Goal: Task Accomplishment & Management: Manage account settings

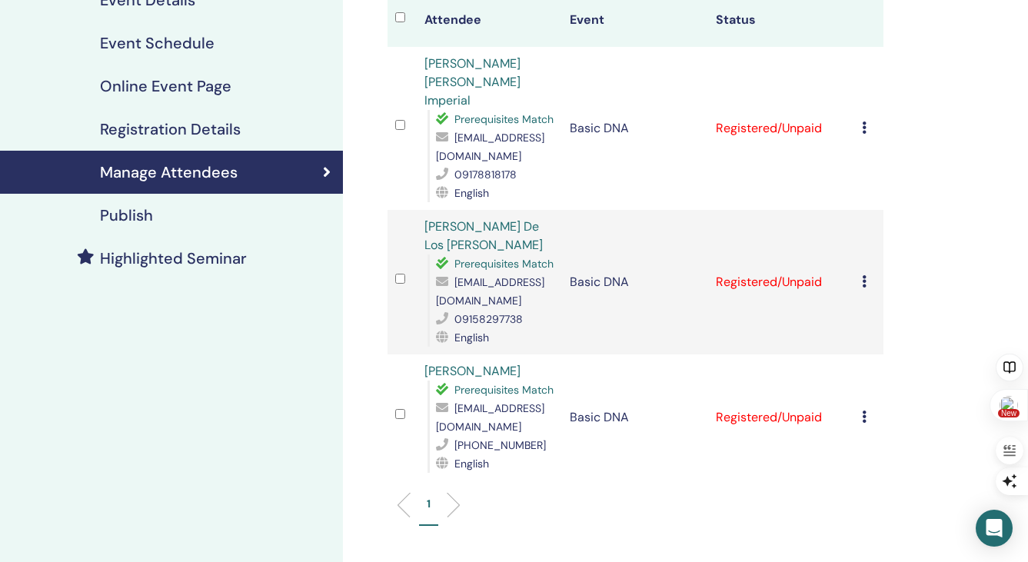
scroll to position [78, 0]
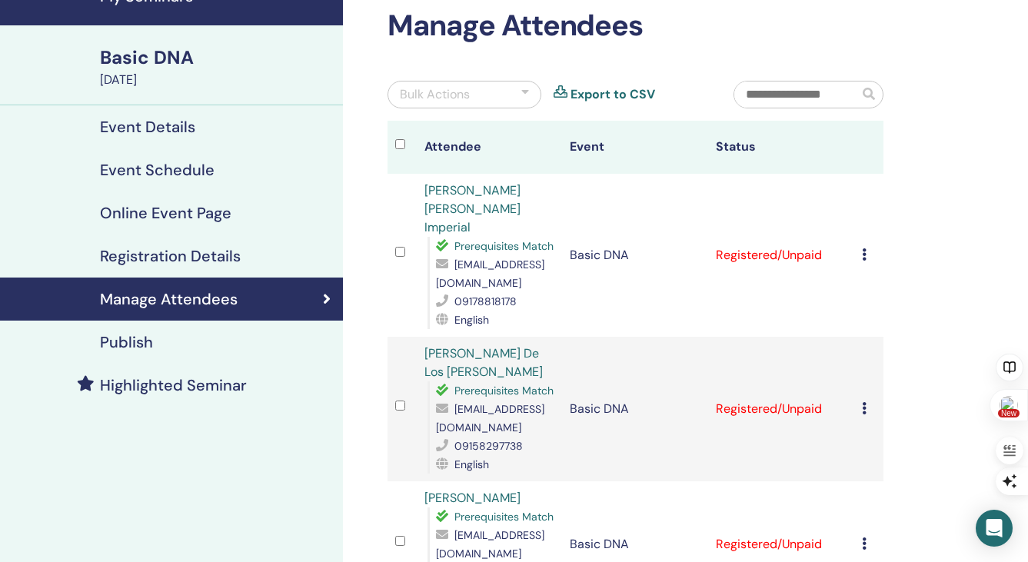
click at [863, 248] on icon at bounding box center [864, 254] width 5 height 12
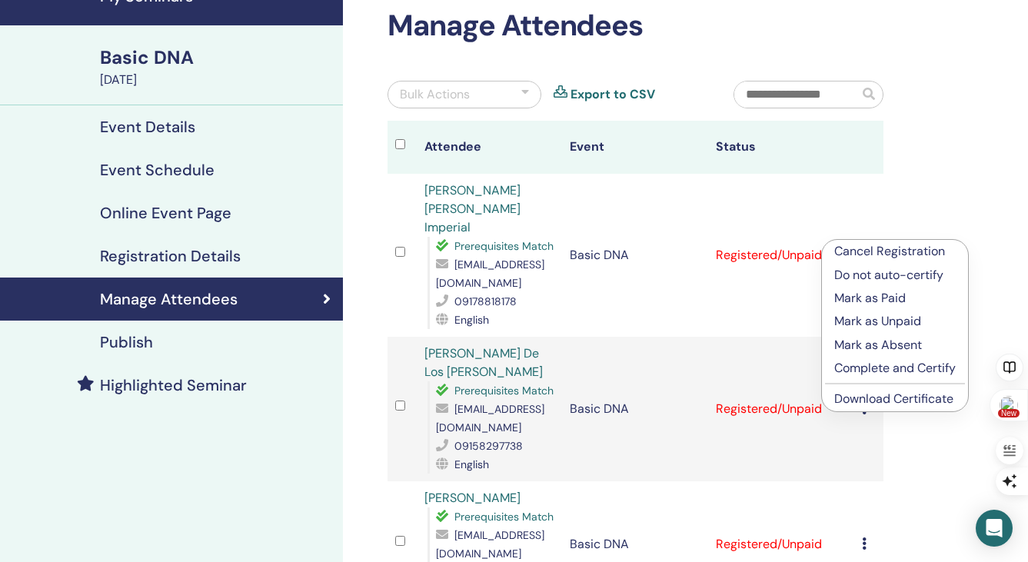
click at [854, 364] on p "Complete and Certify" at bounding box center [895, 368] width 122 height 18
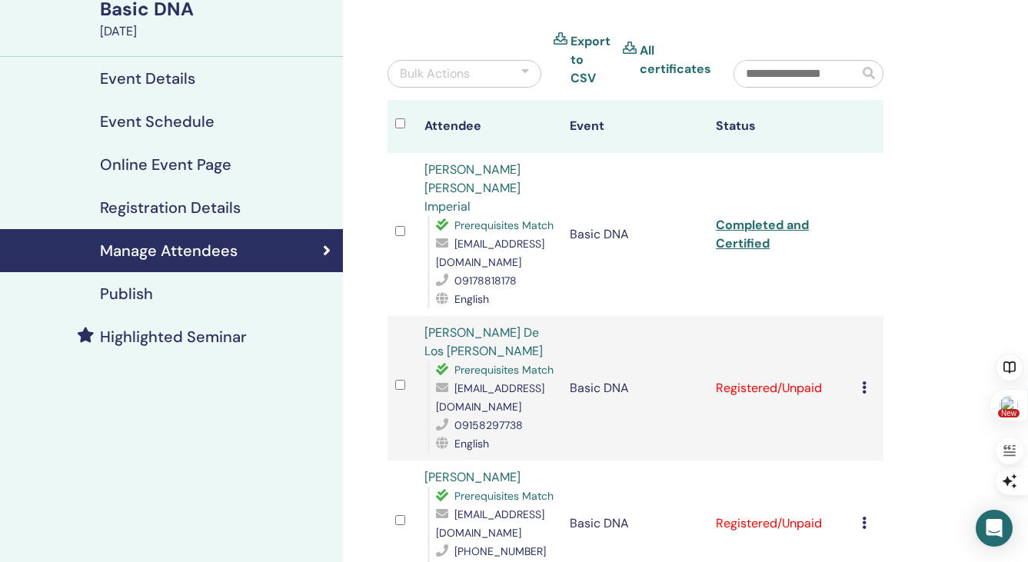
scroll to position [127, 0]
click at [864, 381] on icon at bounding box center [864, 387] width 5 height 12
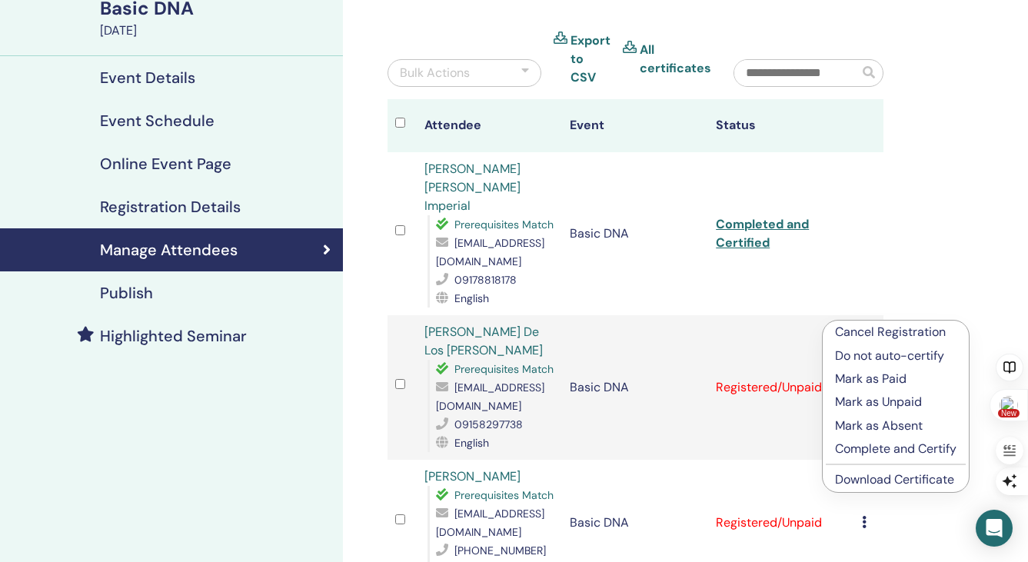
click at [888, 447] on p "Complete and Certify" at bounding box center [896, 449] width 122 height 18
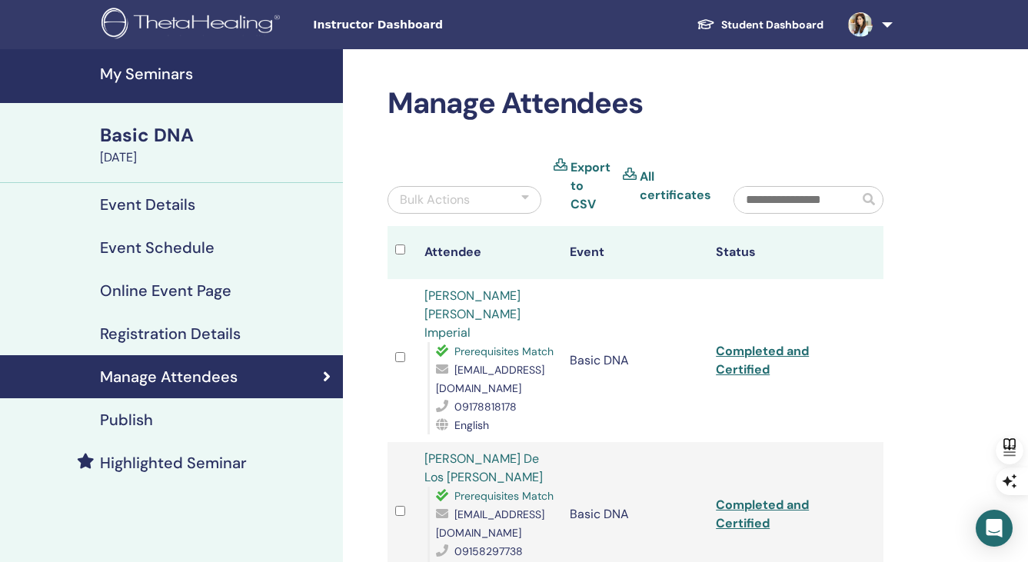
scroll to position [265, 0]
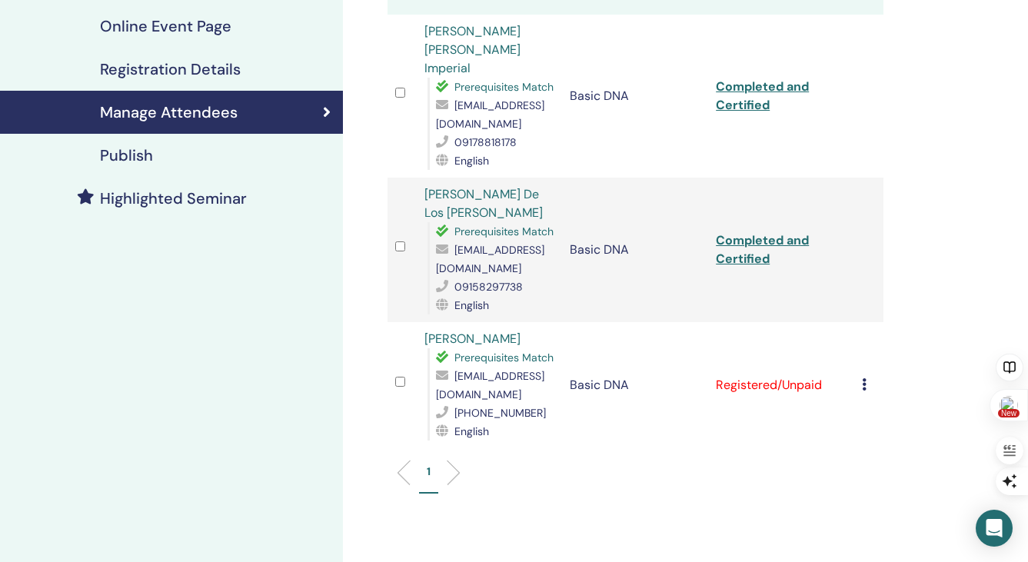
click at [866, 378] on icon at bounding box center [864, 384] width 5 height 12
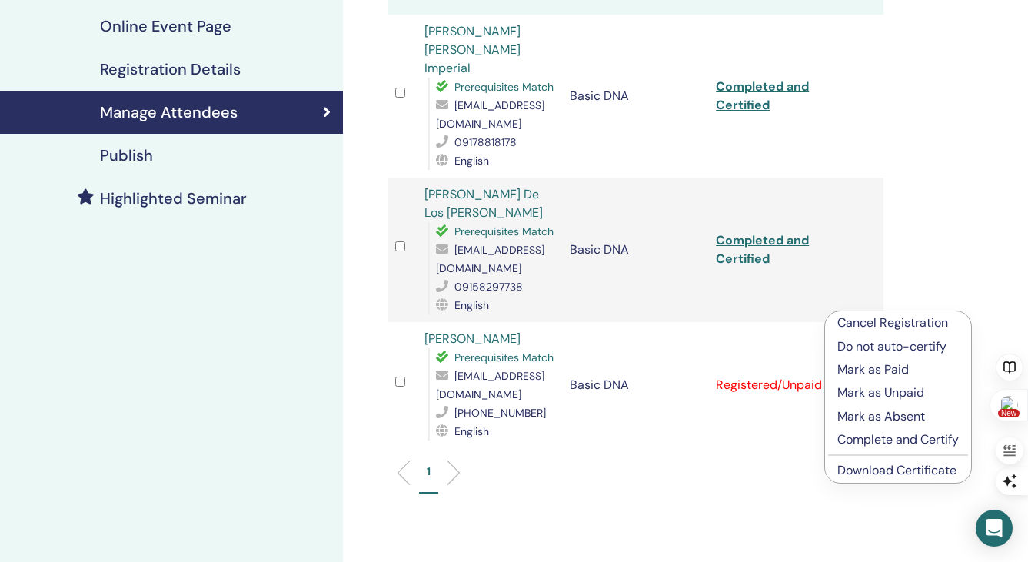
click at [895, 444] on p "Complete and Certify" at bounding box center [898, 440] width 122 height 18
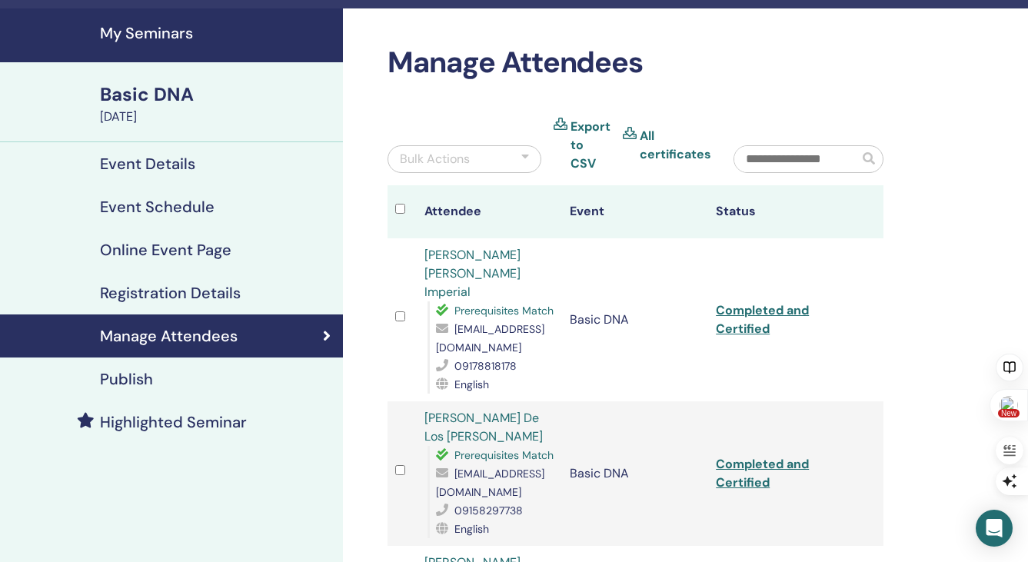
scroll to position [129, 0]
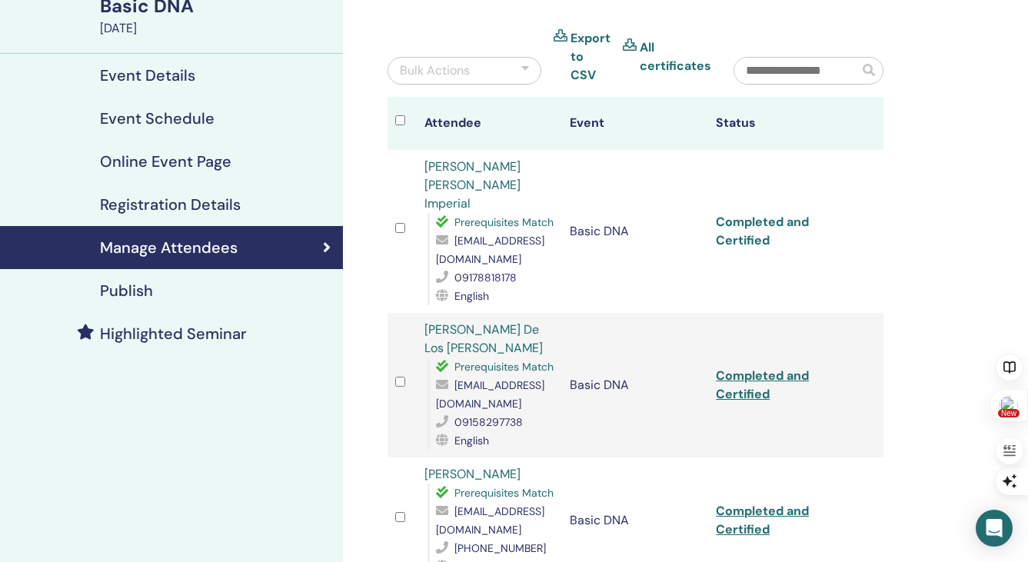
click at [764, 214] on link "Completed and Certified" at bounding box center [762, 231] width 93 height 35
click at [744, 368] on link "Completed and Certified" at bounding box center [762, 385] width 93 height 35
click at [742, 503] on link "Completed and Certified" at bounding box center [762, 520] width 93 height 35
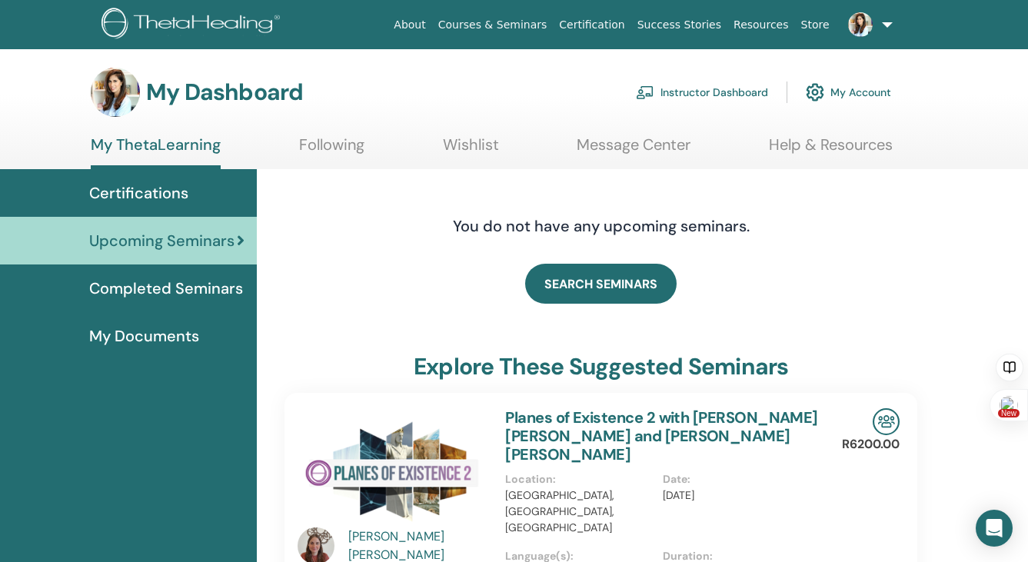
click at [837, 90] on link "My Account" at bounding box center [848, 92] width 85 height 34
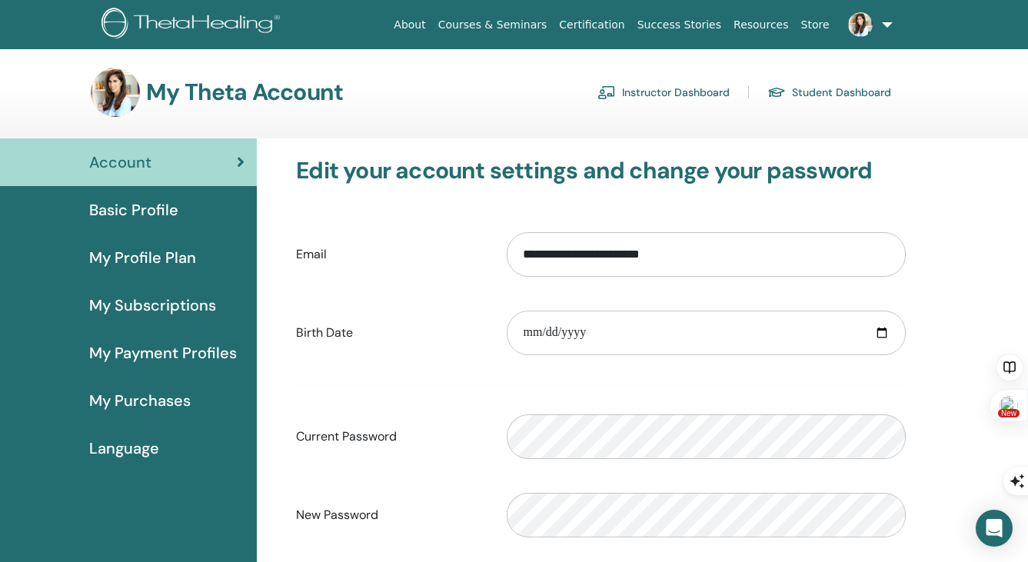
click at [705, 95] on link "Instructor Dashboard" at bounding box center [664, 92] width 132 height 25
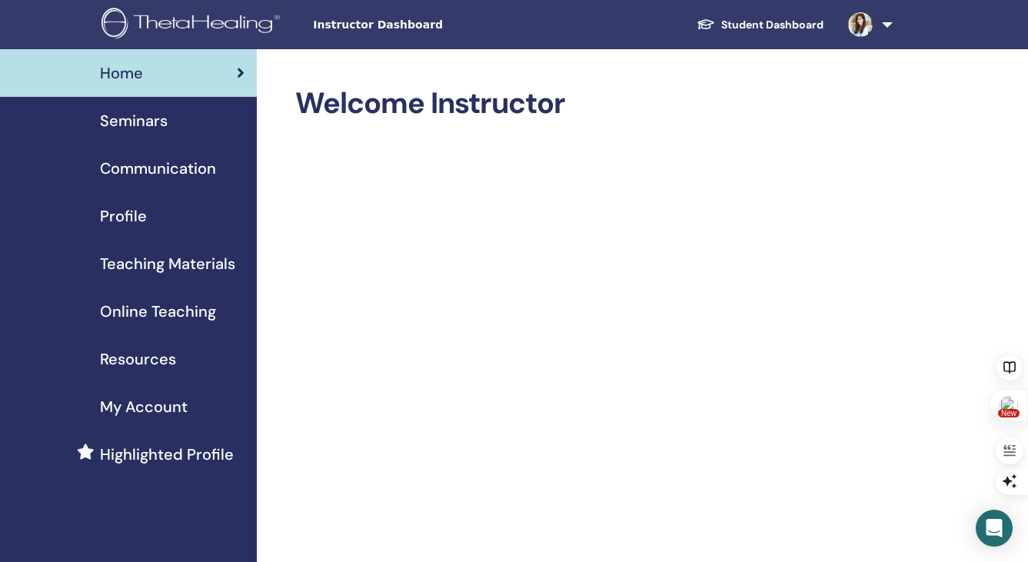
click at [148, 125] on span "Seminars" at bounding box center [134, 120] width 68 height 23
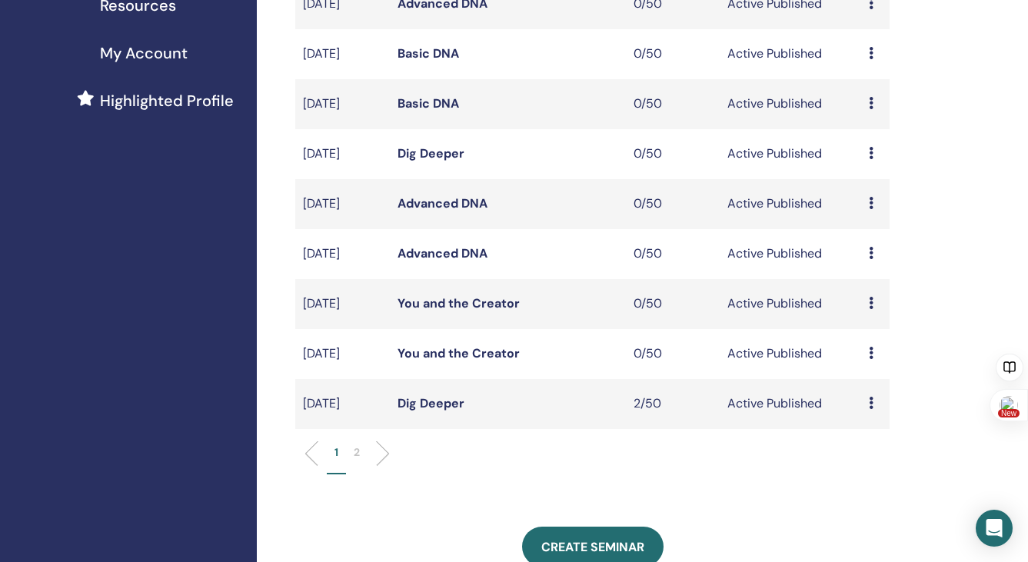
scroll to position [388, 0]
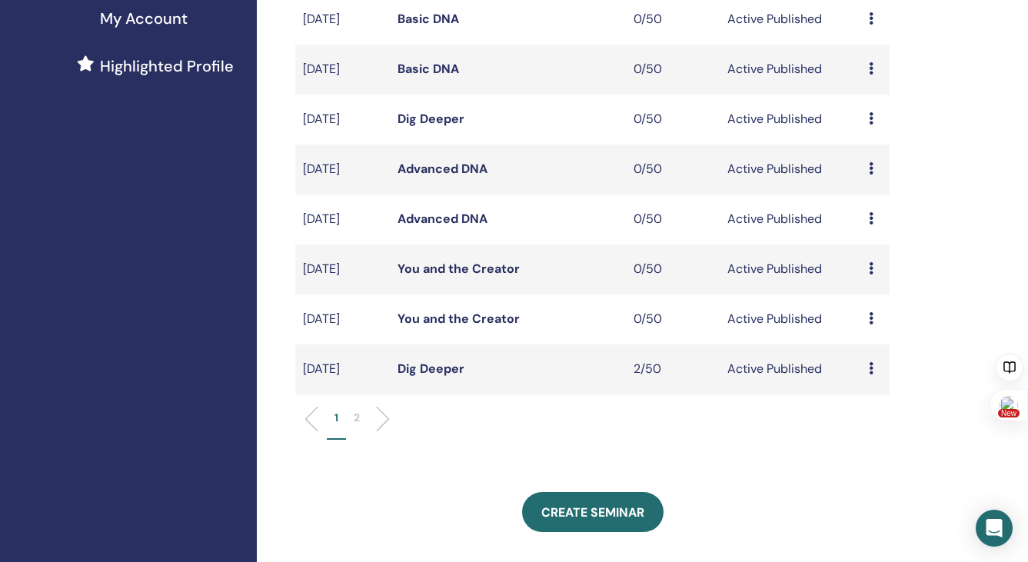
click at [815, 387] on td "Active Published" at bounding box center [791, 370] width 142 height 50
click at [868, 383] on td "Preview Edit Attendees Cancel" at bounding box center [875, 370] width 28 height 50
click at [869, 375] on icon at bounding box center [871, 368] width 5 height 12
click at [877, 442] on link "Attendees" at bounding box center [872, 443] width 58 height 16
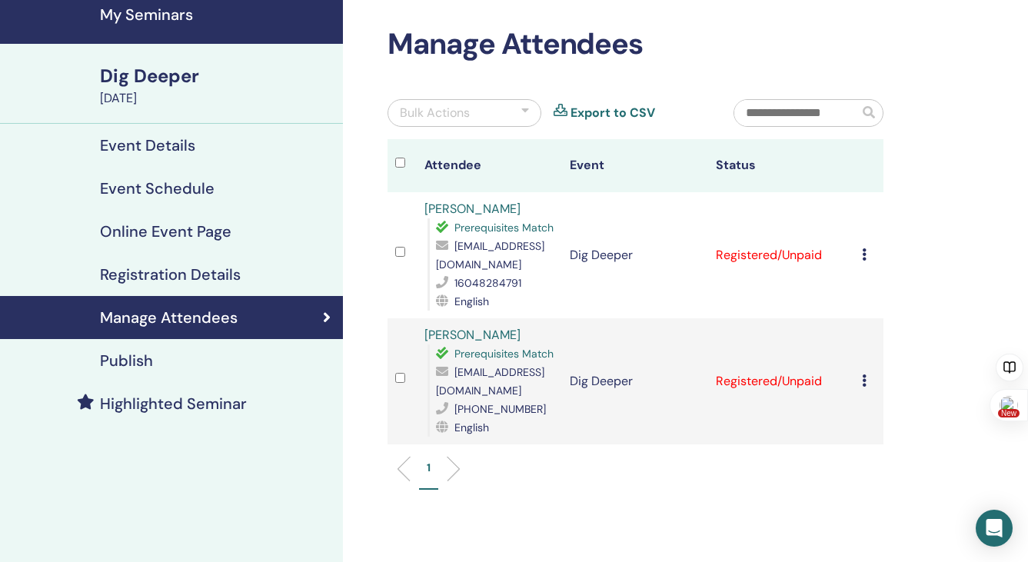
scroll to position [51, 0]
